Goal: Entertainment & Leisure: Consume media (video, audio)

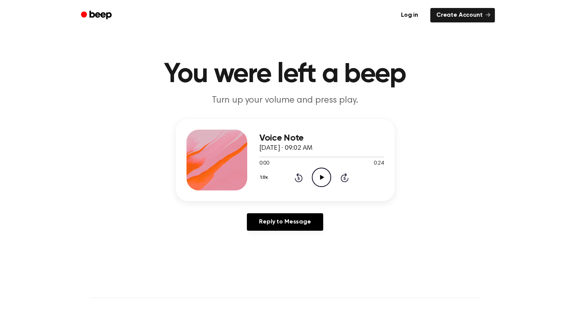
click at [319, 179] on icon "Play Audio" at bounding box center [321, 176] width 19 height 19
click at [332, 186] on div "1.0x Rewind 5 seconds Play Audio Skip 5 seconds" at bounding box center [321, 176] width 124 height 19
click at [326, 176] on icon "Play Audio" at bounding box center [321, 176] width 19 height 19
click at [323, 173] on icon "Pause Audio" at bounding box center [321, 176] width 19 height 19
click at [331, 176] on div "1.0x Rewind 5 seconds Play Audio Skip 5 seconds" at bounding box center [321, 176] width 124 height 19
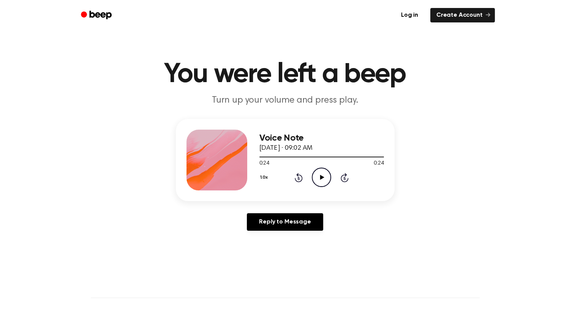
click at [326, 182] on icon "Play Audio" at bounding box center [321, 176] width 19 height 19
click at [298, 178] on icon "Rewind 5 seconds" at bounding box center [298, 177] width 8 height 10
click at [301, 177] on icon at bounding box center [298, 177] width 8 height 9
click at [301, 177] on icon "Rewind 5 seconds" at bounding box center [298, 177] width 8 height 10
click at [302, 177] on icon at bounding box center [298, 177] width 8 height 9
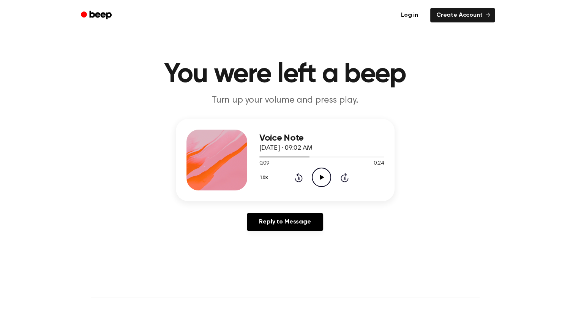
click at [299, 177] on icon "Rewind 5 seconds" at bounding box center [298, 177] width 8 height 10
click at [300, 178] on icon "Rewind 5 seconds" at bounding box center [298, 177] width 8 height 10
click at [299, 178] on icon "Rewind 5 seconds" at bounding box center [298, 177] width 8 height 10
click at [319, 176] on icon "Play Audio" at bounding box center [321, 176] width 19 height 19
click at [267, 156] on div at bounding box center [321, 156] width 124 height 6
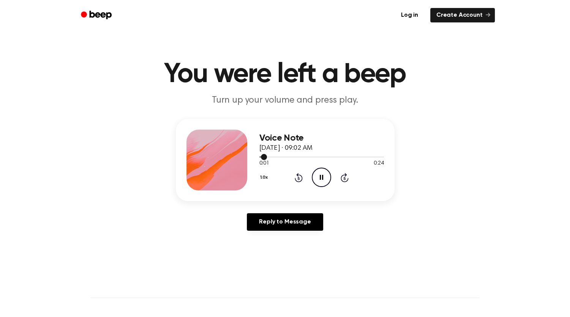
click at [266, 166] on span "0:01" at bounding box center [264, 163] width 10 height 8
click at [317, 178] on icon "Pause Audio" at bounding box center [321, 176] width 19 height 19
click at [266, 159] on span at bounding box center [266, 157] width 6 height 6
click at [263, 156] on span at bounding box center [263, 157] width 6 height 6
click at [262, 156] on span at bounding box center [263, 157] width 6 height 6
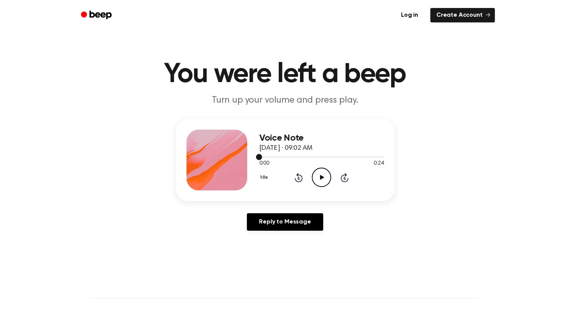
click at [316, 175] on icon "Play Audio" at bounding box center [321, 176] width 19 height 19
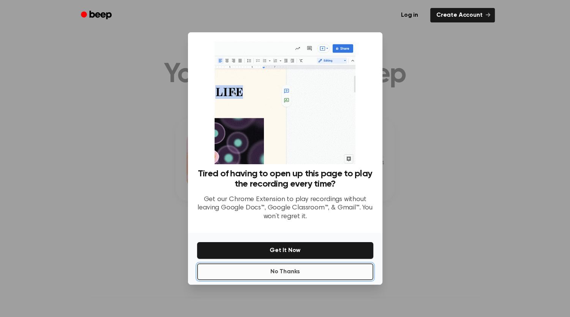
click at [340, 269] on button "No Thanks" at bounding box center [285, 271] width 176 height 17
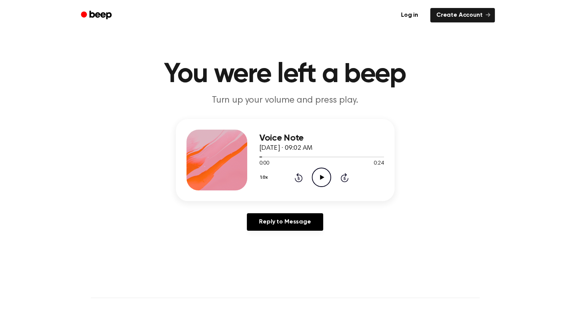
click at [324, 178] on icon "Play Audio" at bounding box center [321, 176] width 19 height 19
click at [321, 181] on icon "Play Audio" at bounding box center [321, 176] width 19 height 19
click at [321, 180] on icon "Play Audio" at bounding box center [321, 176] width 19 height 19
